Goal: Obtain resource: Download file/media

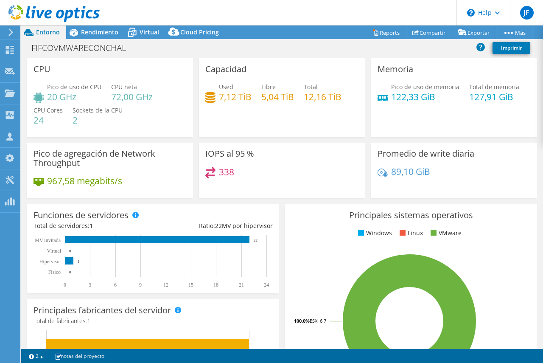
select select "USD"
click at [10, 50] on icon at bounding box center [10, 50] width 10 height 8
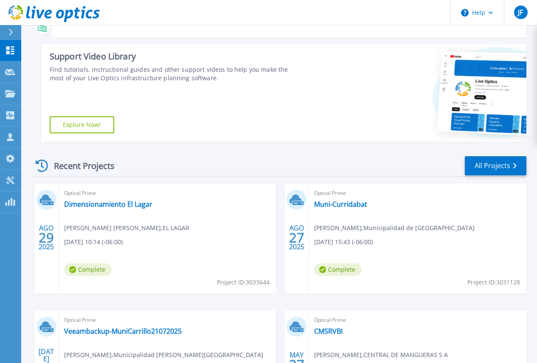
scroll to position [127, 0]
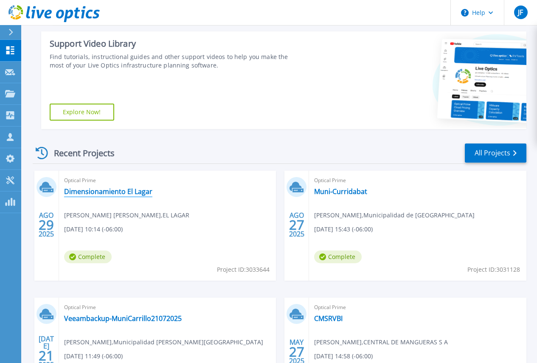
click at [94, 190] on link "Dimensionamiento El Lagar" at bounding box center [108, 191] width 88 height 8
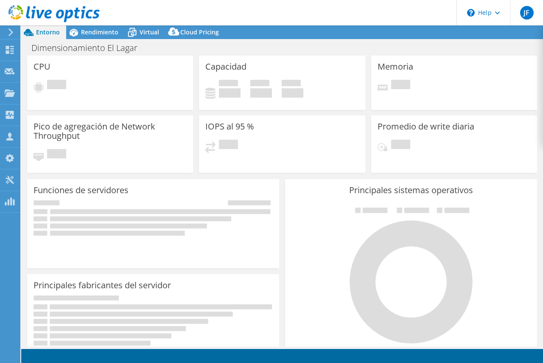
select select "USD"
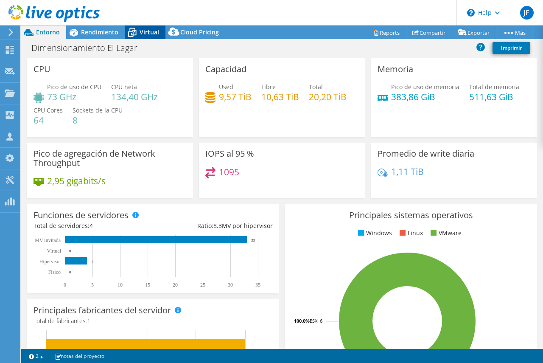
click at [143, 30] on span "Virtual" at bounding box center [150, 32] width 20 height 8
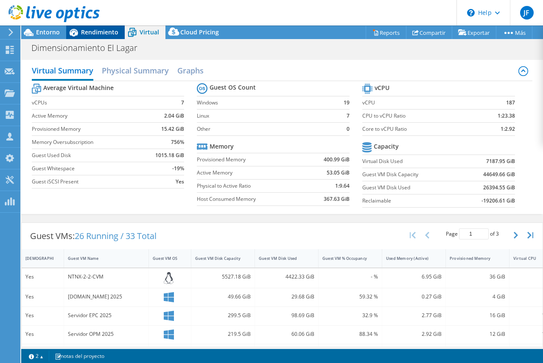
click at [99, 31] on span "Rendimiento" at bounding box center [99, 32] width 37 height 8
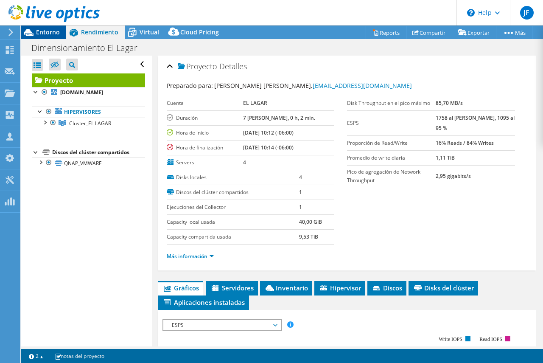
click at [49, 34] on span "Entorno" at bounding box center [48, 32] width 24 height 8
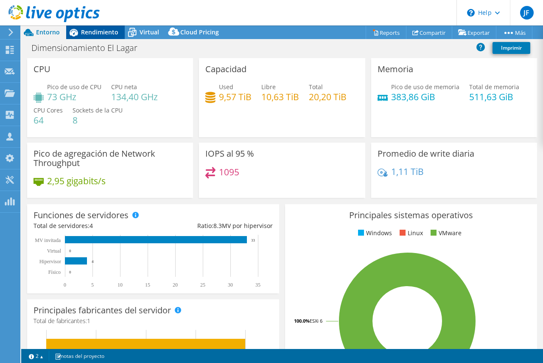
click at [108, 31] on span "Rendimiento" at bounding box center [99, 32] width 37 height 8
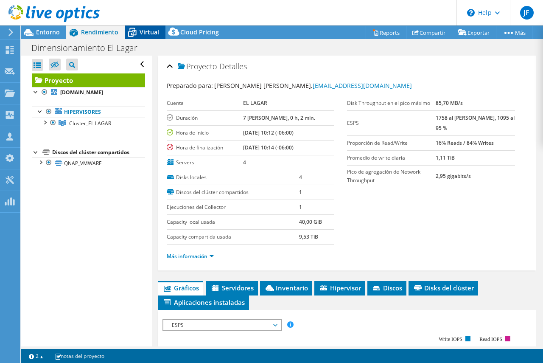
click at [149, 34] on span "Virtual" at bounding box center [150, 32] width 20 height 8
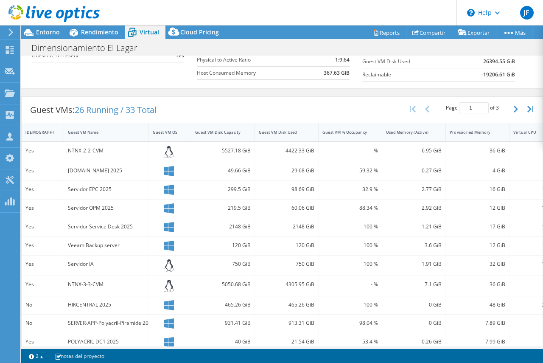
scroll to position [132, 0]
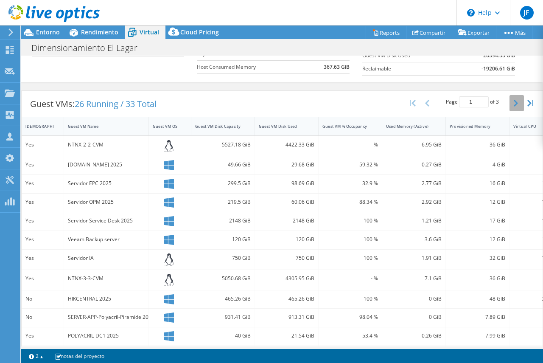
drag, startPoint x: 510, startPoint y: 100, endPoint x: 506, endPoint y: 101, distance: 4.3
click at [514, 100] on icon "button" at bounding box center [516, 103] width 4 height 7
type input "2"
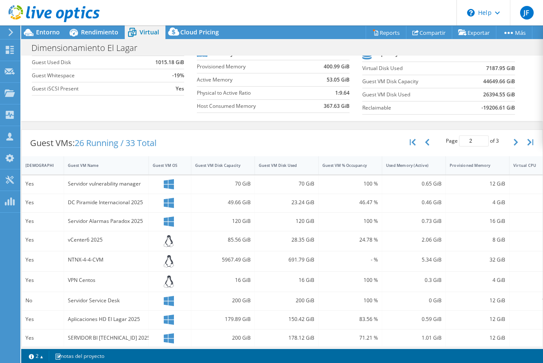
scroll to position [0, 0]
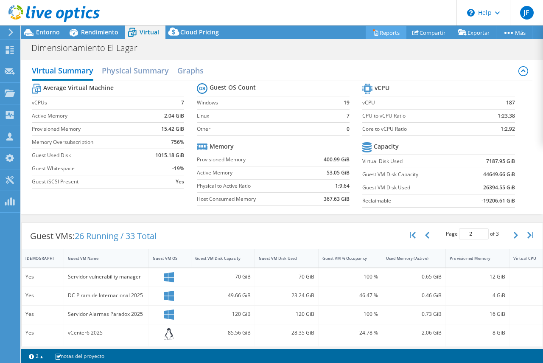
click at [387, 31] on link "Reports" at bounding box center [386, 32] width 41 height 13
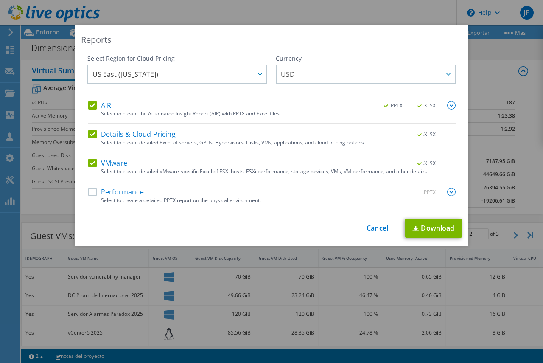
click at [87, 100] on div "Select Region for Cloud Pricing Asia Pacific ([GEOGRAPHIC_DATA]) [GEOGRAPHIC_DA…" at bounding box center [177, 77] width 180 height 47
click at [90, 102] on label "AIR" at bounding box center [99, 105] width 23 height 8
click at [0, 0] on input "AIR" at bounding box center [0, 0] width 0 height 0
click at [435, 227] on link "Download" at bounding box center [433, 228] width 57 height 19
click at [222, 10] on div "Reports Select Region for Cloud Pricing Asia Pacific ([GEOGRAPHIC_DATA]) [GEOGR…" at bounding box center [271, 181] width 543 height 363
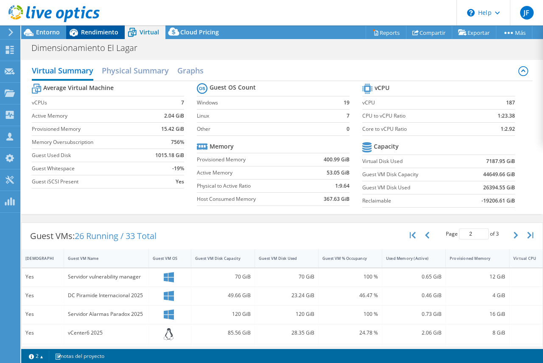
click at [89, 31] on span "Rendimiento" at bounding box center [99, 32] width 37 height 8
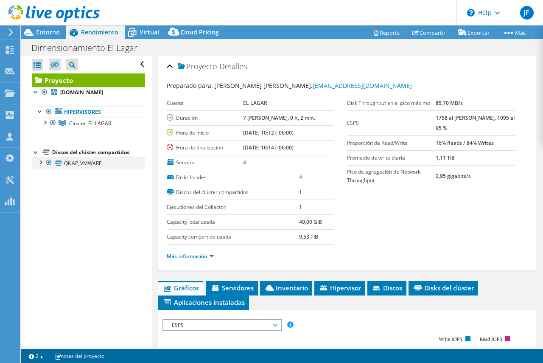
click at [42, 162] on div at bounding box center [40, 161] width 8 height 8
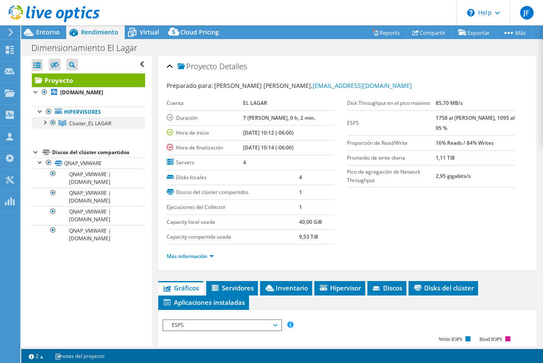
click at [45, 121] on div at bounding box center [44, 122] width 8 height 8
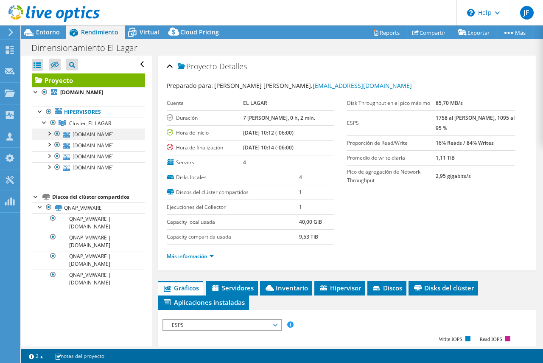
click at [50, 133] on div at bounding box center [49, 133] width 8 height 8
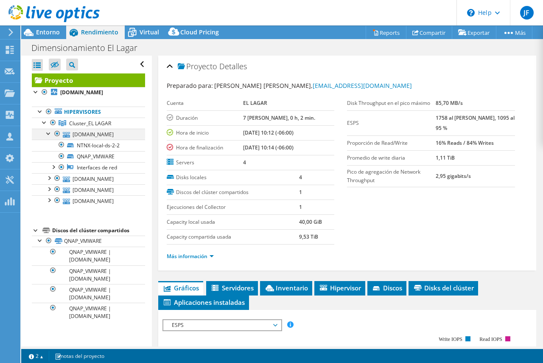
click at [48, 133] on div at bounding box center [49, 133] width 8 height 8
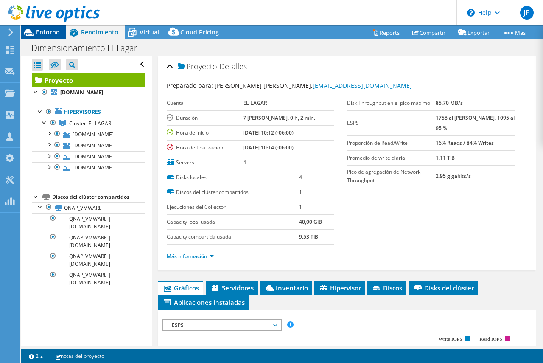
click at [52, 30] on span "Entorno" at bounding box center [48, 32] width 24 height 8
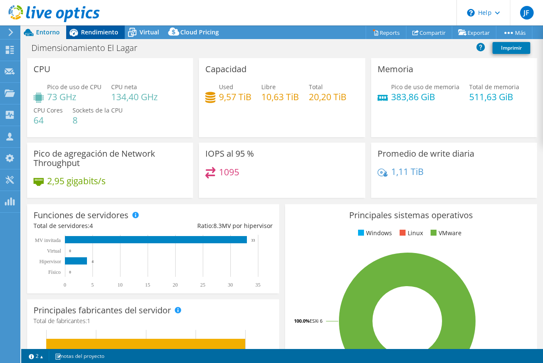
click at [91, 31] on span "Rendimiento" at bounding box center [99, 32] width 37 height 8
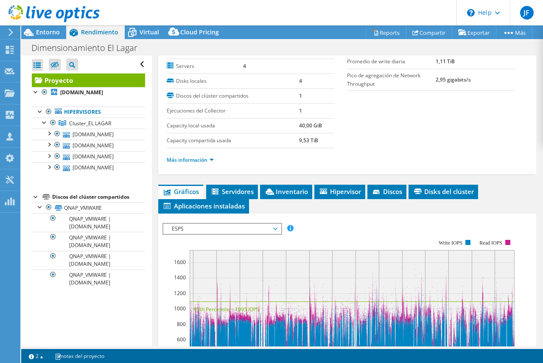
scroll to position [127, 0]
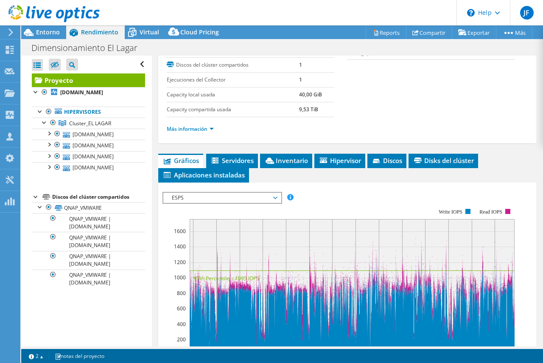
drag, startPoint x: 278, startPoint y: 200, endPoint x: 275, endPoint y: 196, distance: 4.8
click at [278, 200] on span "ESPS" at bounding box center [222, 198] width 118 height 10
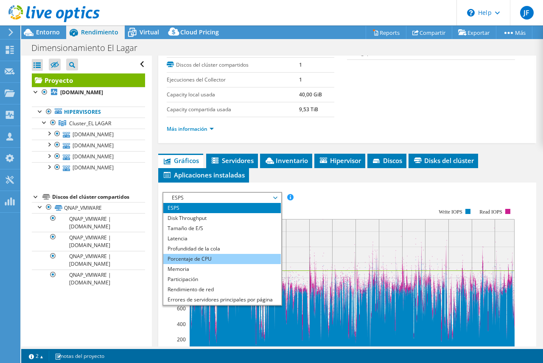
click at [194, 257] on li "Porcentaje de CPU" at bounding box center [222, 259] width 118 height 10
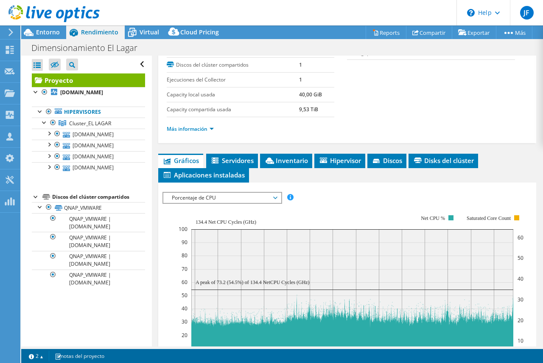
scroll to position [255, 0]
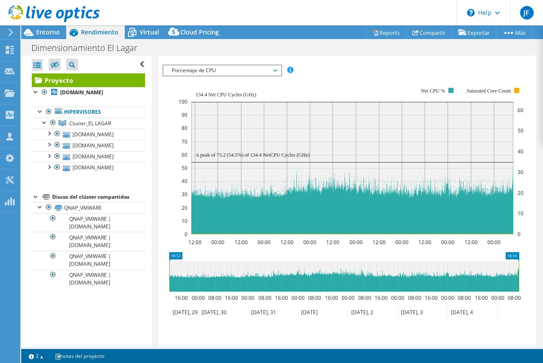
click at [280, 69] on span "Porcentaje de CPU" at bounding box center [222, 70] width 118 height 10
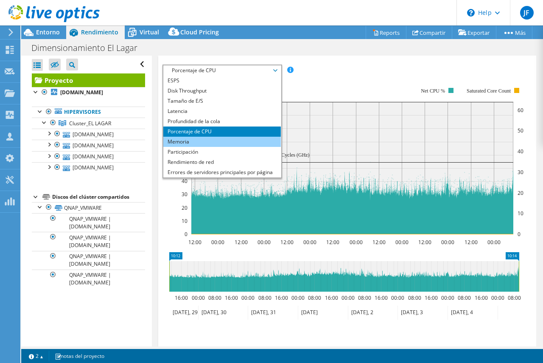
click at [183, 141] on li "Memoria" at bounding box center [222, 142] width 118 height 10
